Goal: Task Accomplishment & Management: Use online tool/utility

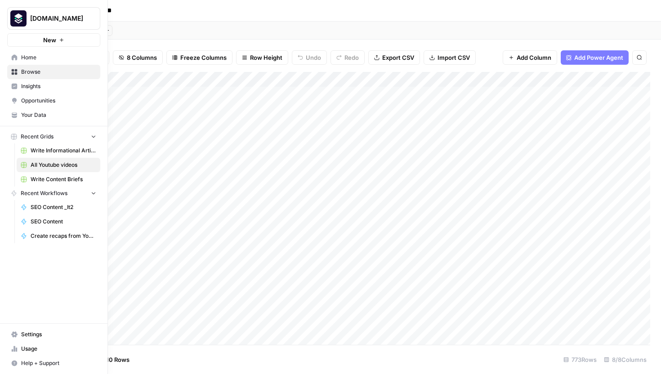
click at [61, 212] on link "SEO Content _It2" at bounding box center [59, 207] width 84 height 14
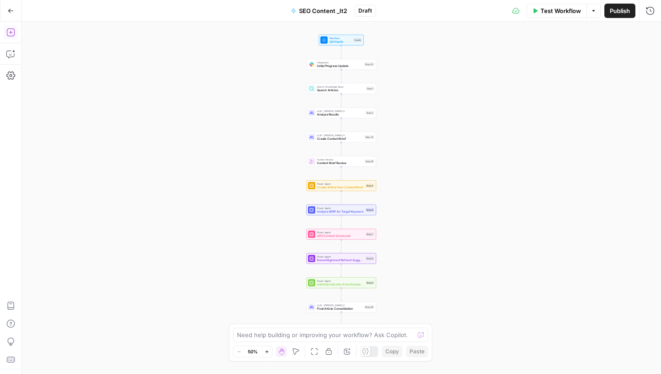
click at [14, 33] on icon "button" at bounding box center [10, 32] width 8 height 8
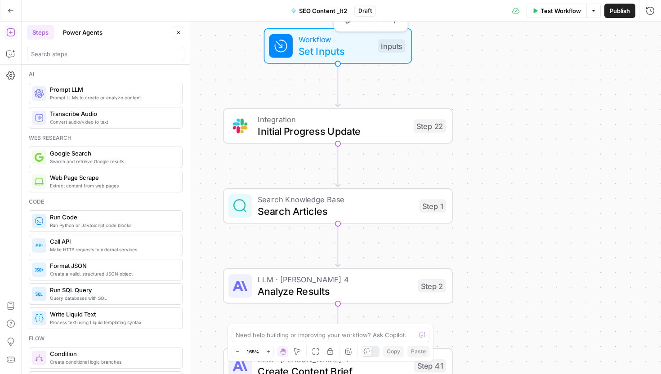
click at [339, 50] on span "Set Inputs" at bounding box center [335, 51] width 73 height 15
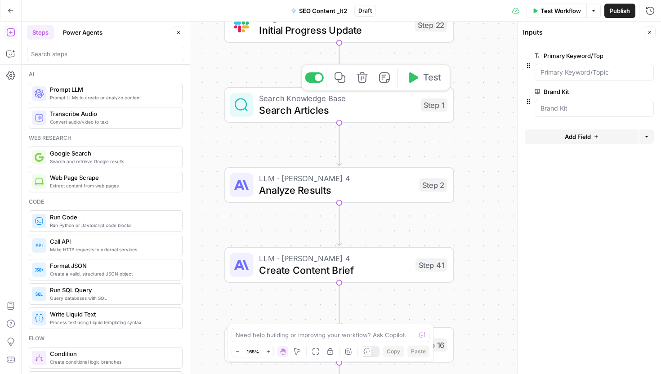
click at [290, 108] on span "Search Articles" at bounding box center [337, 110] width 156 height 15
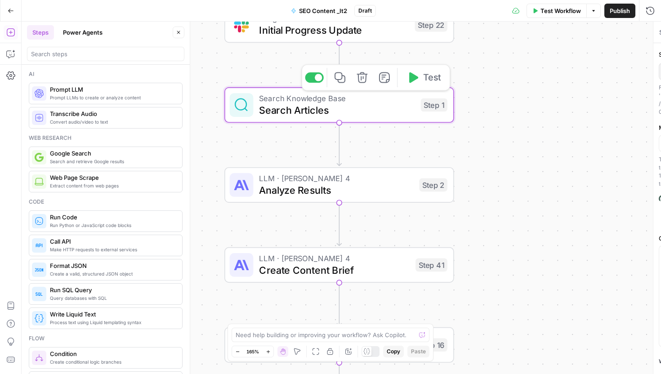
type textarea "Search Articles"
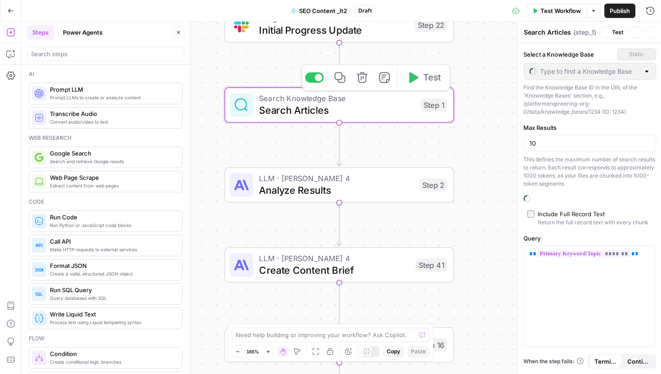
type input "PEbase_temp"
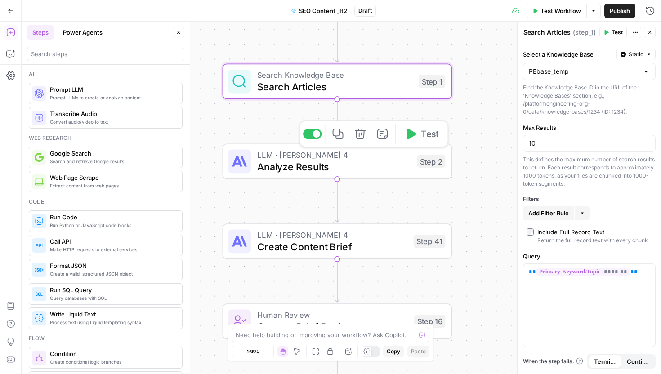
click at [274, 165] on span "Analyze Results" at bounding box center [334, 166] width 154 height 15
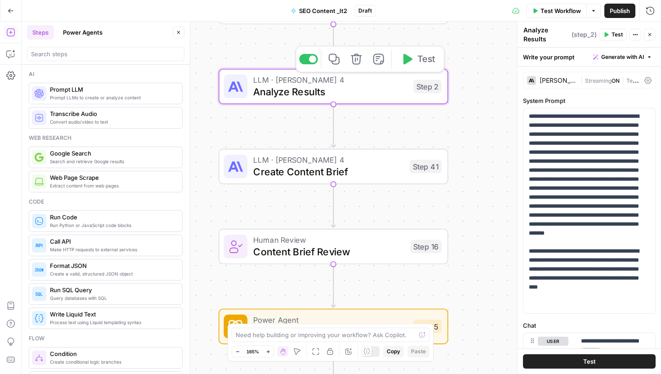
click at [274, 165] on span "Create Content Brief" at bounding box center [328, 171] width 150 height 15
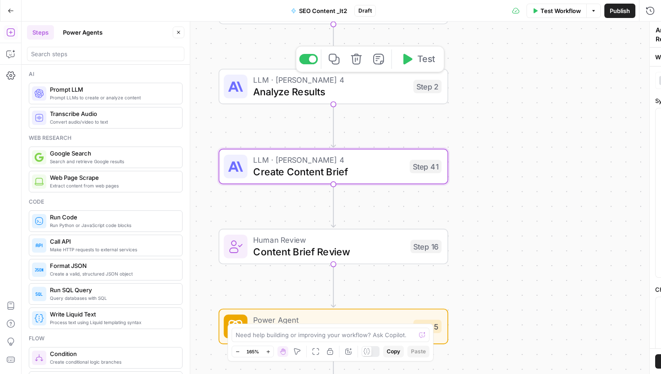
type textarea "Create Content Brief"
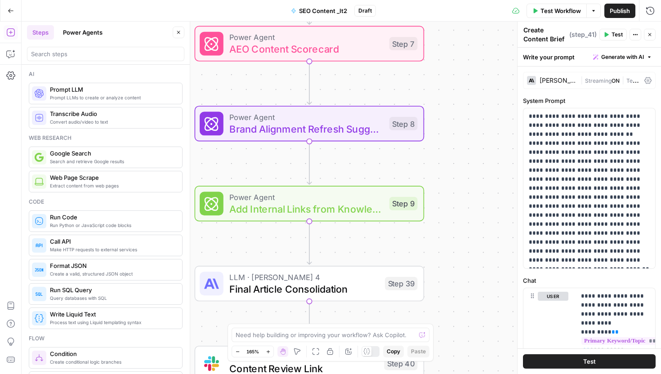
click at [11, 7] on button "Go Back" at bounding box center [11, 11] width 16 height 16
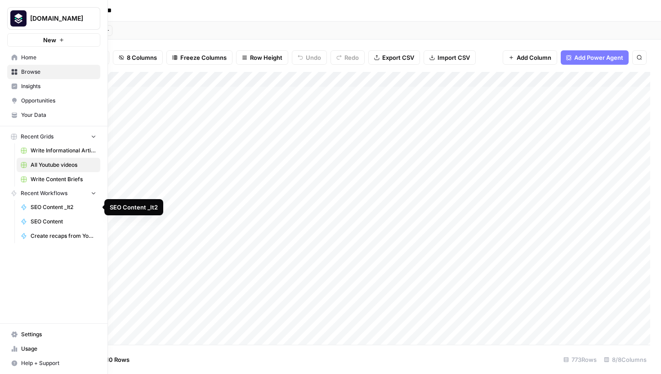
click at [50, 239] on span "Create recaps from Youtube videos WIP [PERSON_NAME]" at bounding box center [64, 236] width 66 height 8
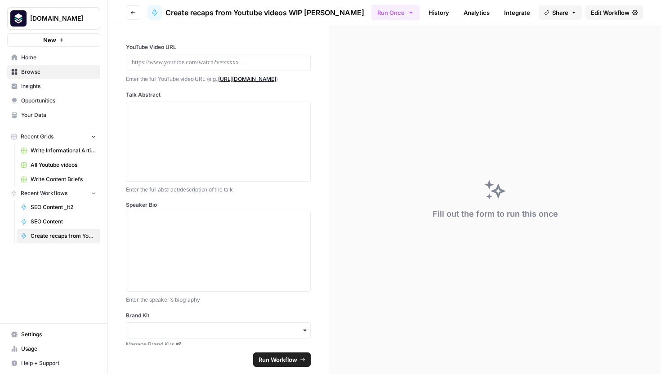
click at [617, 3] on header "Go back Create recaps from Youtube videos WIP [PERSON_NAME] Run Once History An…" at bounding box center [384, 12] width 553 height 25
click at [615, 16] on span "Edit Workflow" at bounding box center [610, 12] width 39 height 9
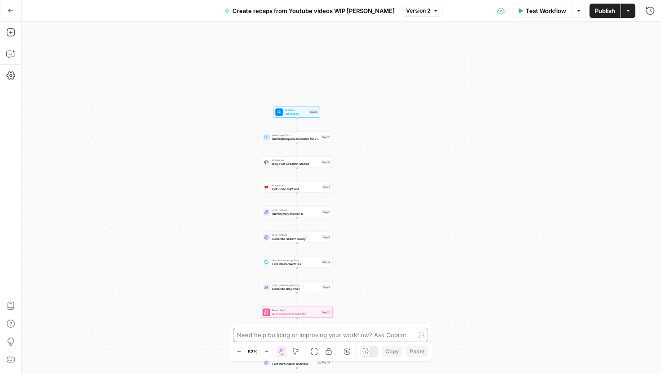
click at [273, 338] on textarea at bounding box center [325, 335] width 177 height 9
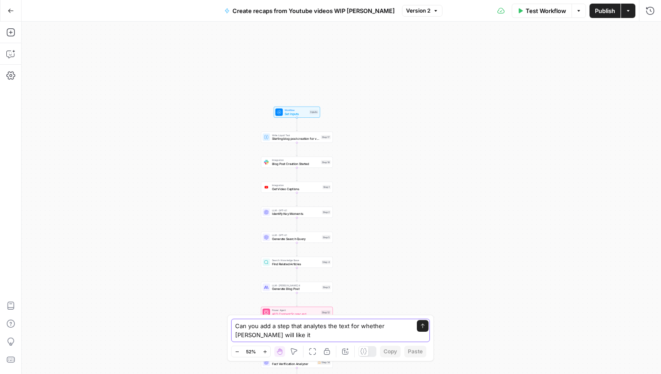
type textarea "Can you add a step that analytes the text for whether [PERSON_NAME] will like it"
click at [344, 333] on textarea "Can you add a step that analytes the text for whether [PERSON_NAME] will like it" at bounding box center [321, 331] width 173 height 18
